Goal: Information Seeking & Learning: Find contact information

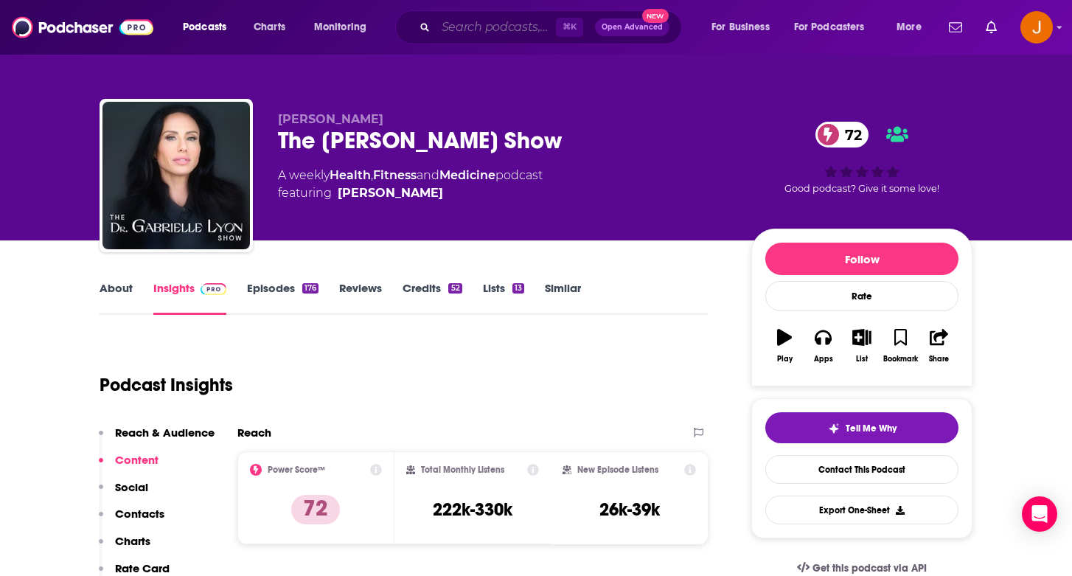
click at [491, 31] on input "Search podcasts, credits, & more..." at bounding box center [496, 27] width 120 height 24
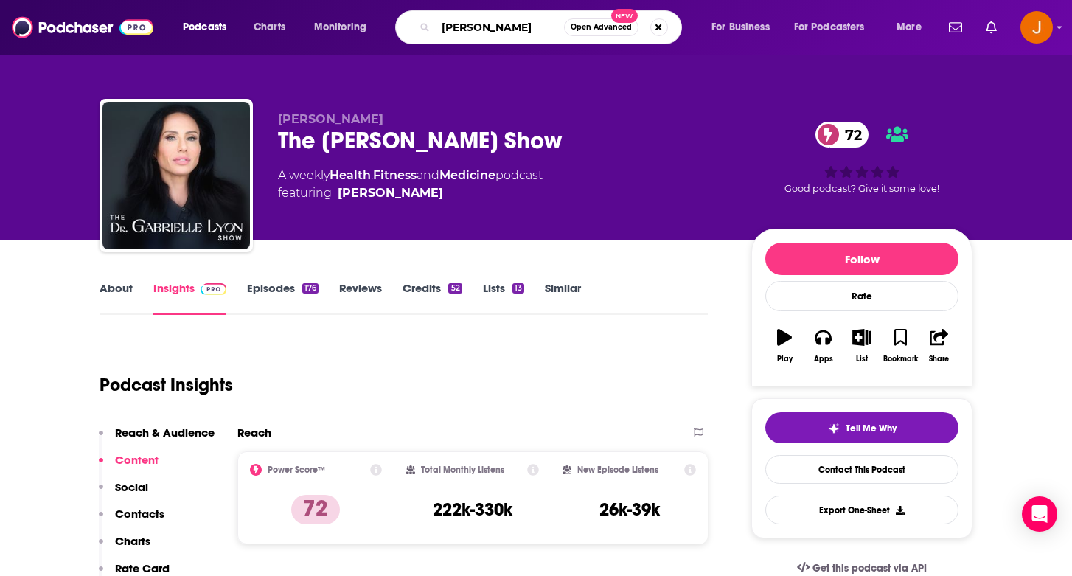
type input "[PERSON_NAME]"
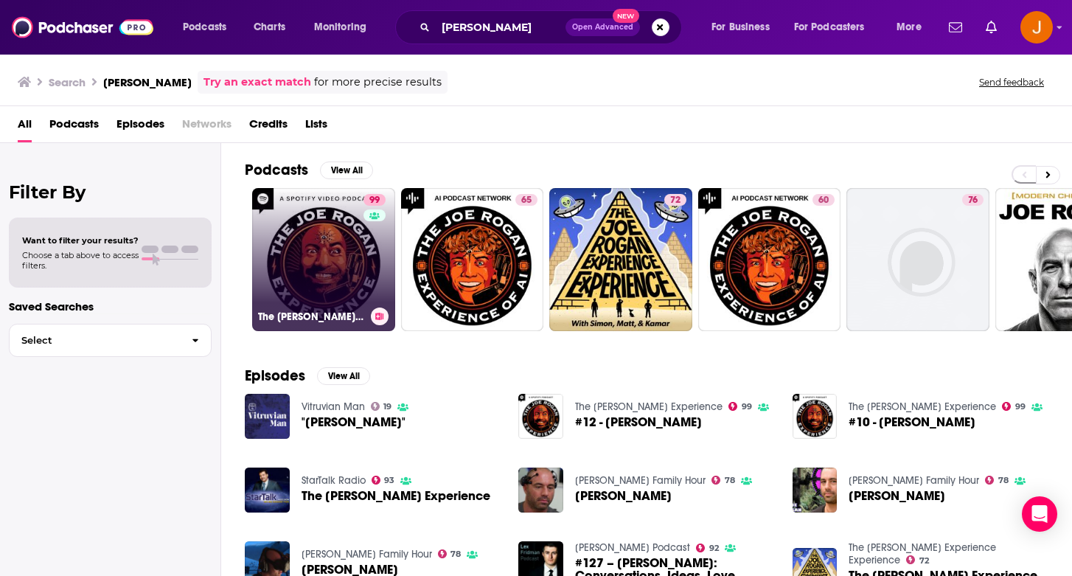
click at [314, 257] on link "99 The [PERSON_NAME] Experience" at bounding box center [323, 259] width 143 height 143
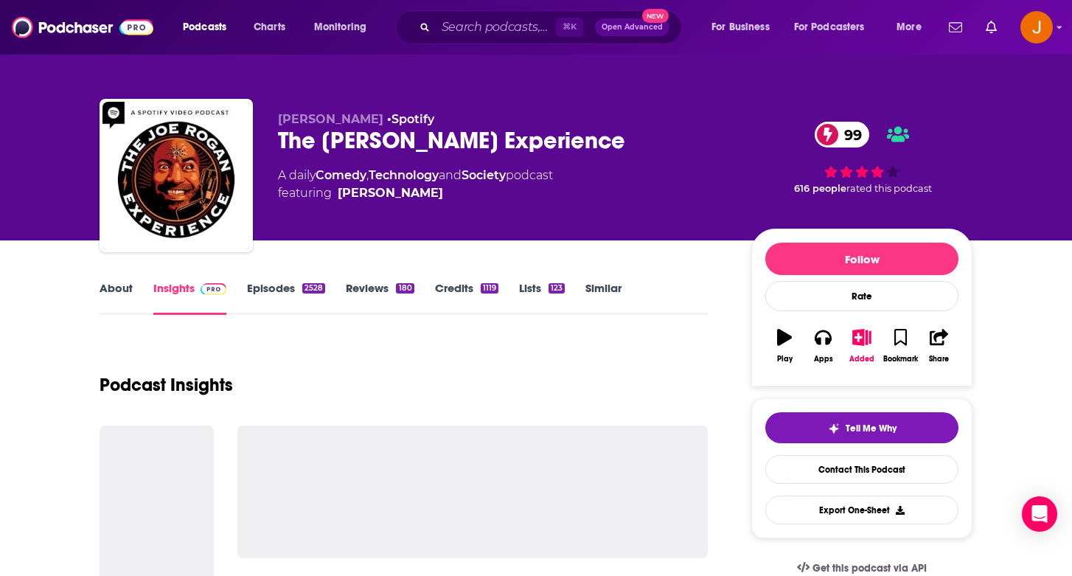
scroll to position [93, 0]
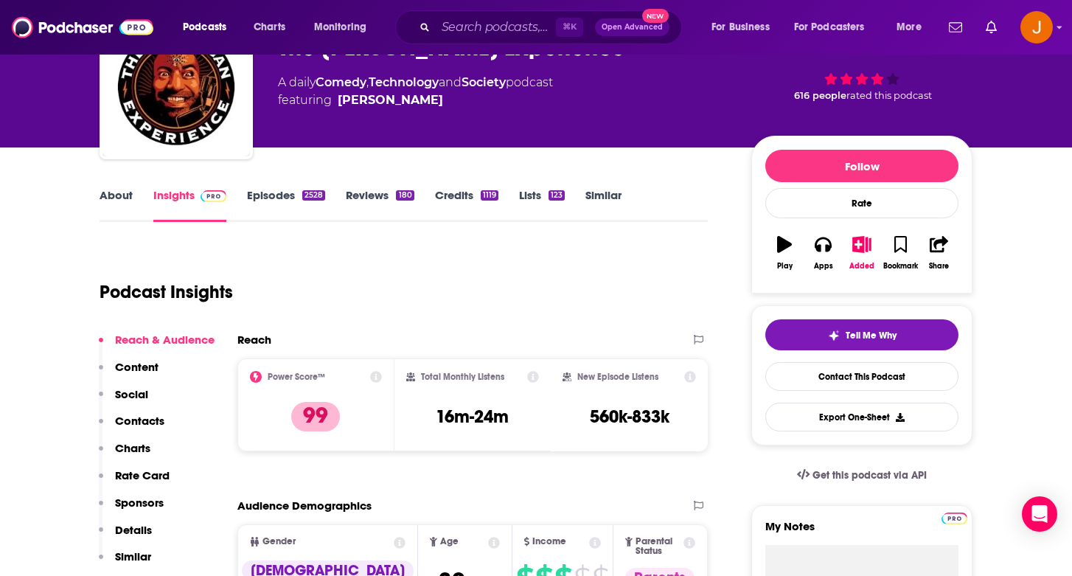
click at [154, 418] on p "Contacts" at bounding box center [139, 421] width 49 height 14
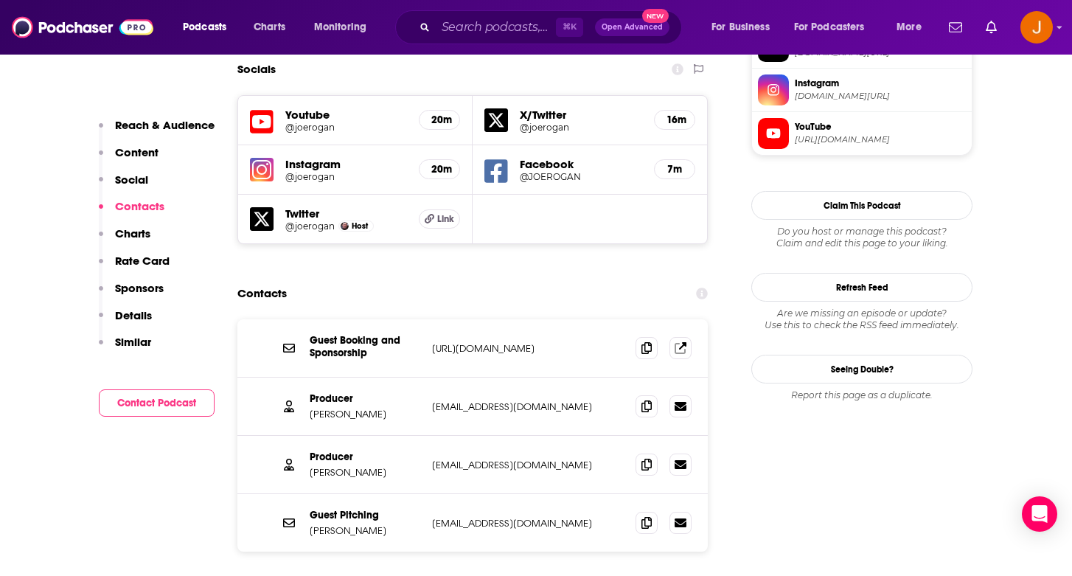
scroll to position [1316, 0]
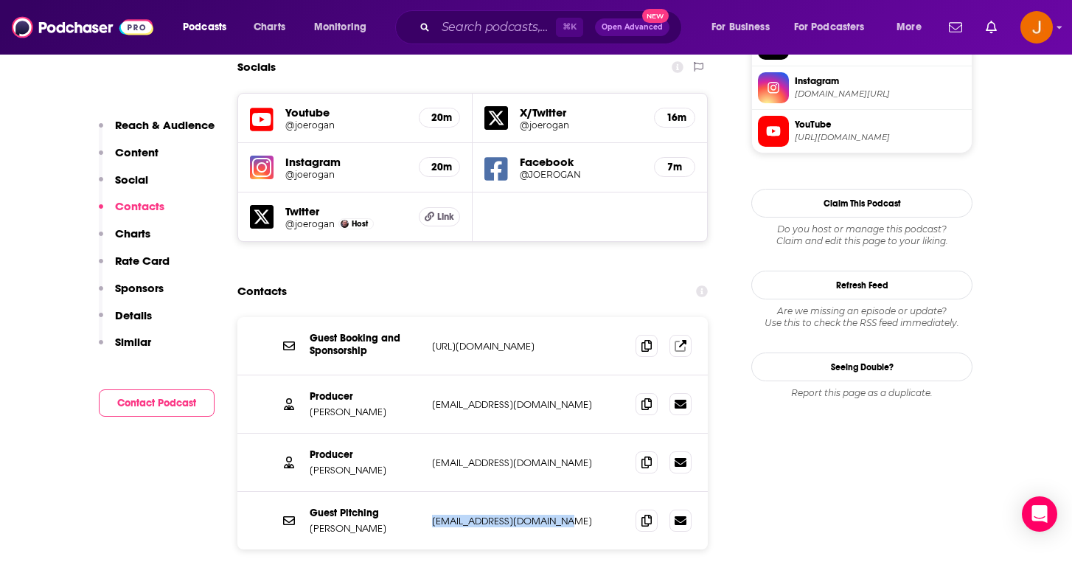
drag, startPoint x: 582, startPoint y: 458, endPoint x: 428, endPoint y: 455, distance: 153.4
click at [428, 492] on div "Guest Pitching [PERSON_NAME] [EMAIL_ADDRESS][DOMAIN_NAME] [EMAIL_ADDRESS][DOMAI…" at bounding box center [472, 520] width 470 height 57
copy p "[EMAIL_ADDRESS][DOMAIN_NAME]"
drag, startPoint x: 565, startPoint y: 394, endPoint x: 424, endPoint y: 387, distance: 141.7
click at [424, 433] on div "Producer [PERSON_NAME] [PERSON_NAME][EMAIL_ADDRESS][DOMAIN_NAME] [EMAIL_ADDRESS…" at bounding box center [472, 462] width 470 height 58
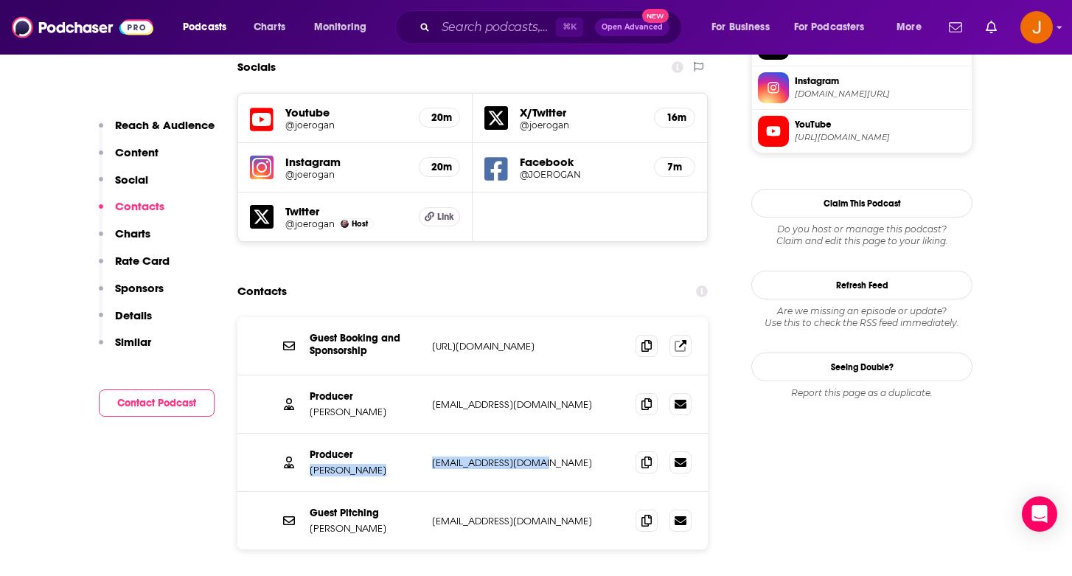
click at [554, 433] on div "Producer [PERSON_NAME] [PERSON_NAME][EMAIL_ADDRESS][DOMAIN_NAME] [EMAIL_ADDRESS…" at bounding box center [472, 462] width 470 height 58
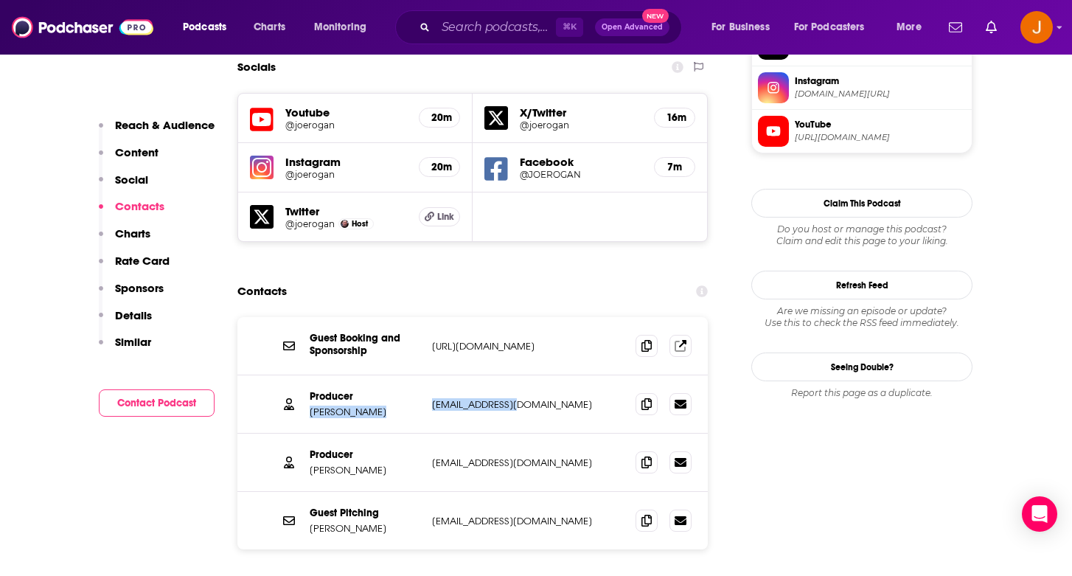
drag, startPoint x: 552, startPoint y: 327, endPoint x: 425, endPoint y: 332, distance: 127.7
click at [425, 375] on div "Producer [PERSON_NAME] [EMAIL_ADDRESS][DOMAIN_NAME] [EMAIL_ADDRESS][DOMAIN_NAME]" at bounding box center [472, 404] width 470 height 58
click at [559, 375] on div "Producer [PERSON_NAME] [EMAIL_ADDRESS][DOMAIN_NAME] [EMAIL_ADDRESS][DOMAIN_NAME]" at bounding box center [472, 404] width 470 height 58
drag, startPoint x: 540, startPoint y: 343, endPoint x: 429, endPoint y: 334, distance: 111.7
click at [429, 375] on div "Producer [PERSON_NAME] [EMAIL_ADDRESS][DOMAIN_NAME] [EMAIL_ADDRESS][DOMAIN_NAME]" at bounding box center [472, 404] width 470 height 58
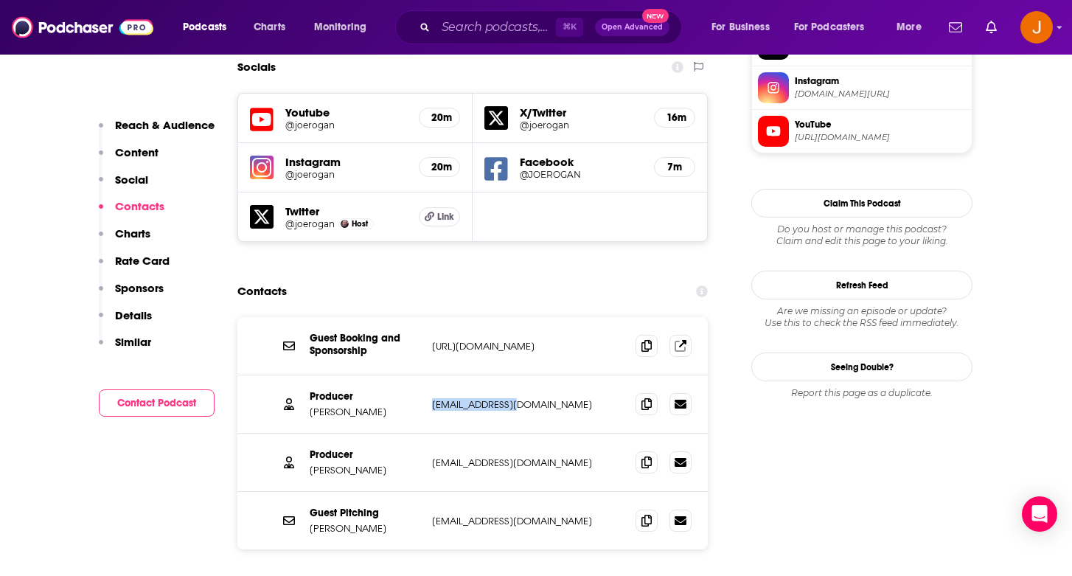
copy p "[EMAIL_ADDRESS][DOMAIN_NAME]"
drag, startPoint x: 561, startPoint y: 391, endPoint x: 425, endPoint y: 388, distance: 136.4
click at [425, 433] on div "Producer [PERSON_NAME] [PERSON_NAME][EMAIL_ADDRESS][DOMAIN_NAME] [EMAIL_ADDRESS…" at bounding box center [472, 462] width 470 height 58
click at [565, 433] on div "Producer [PERSON_NAME] [PERSON_NAME][EMAIL_ADDRESS][DOMAIN_NAME] [EMAIL_ADDRESS…" at bounding box center [472, 462] width 470 height 58
drag, startPoint x: 578, startPoint y: 391, endPoint x: 432, endPoint y: 388, distance: 146.0
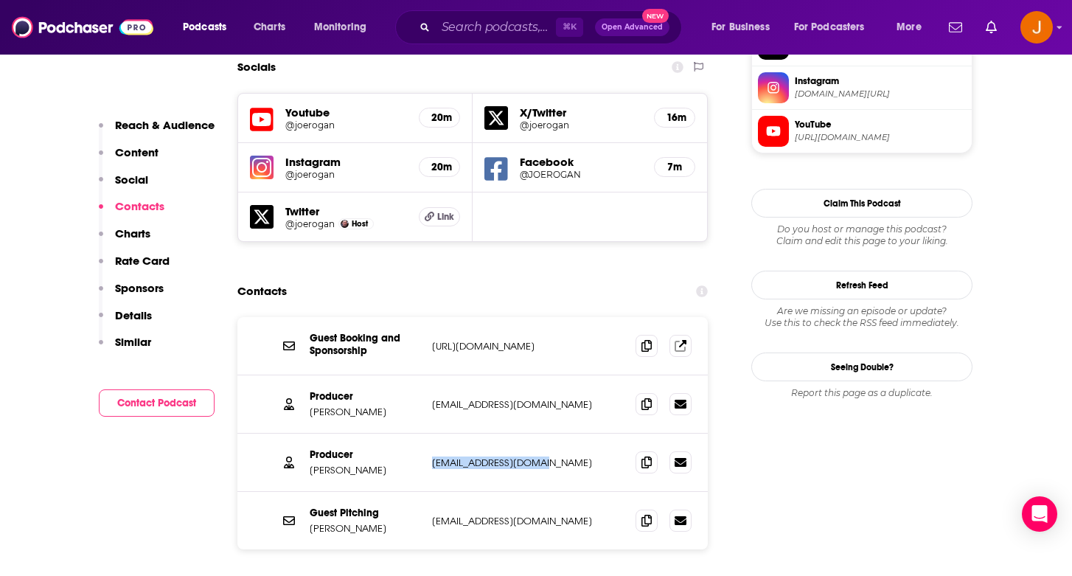
click at [432, 456] on p "[EMAIL_ADDRESS][DOMAIN_NAME]" at bounding box center [528, 462] width 192 height 13
copy p "[EMAIL_ADDRESS][DOMAIN_NAME]"
